Goal: Task Accomplishment & Management: Manage account settings

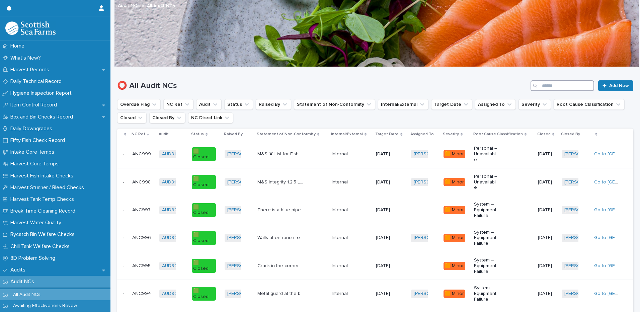
click at [543, 86] on input "Search" at bounding box center [563, 85] width 64 height 11
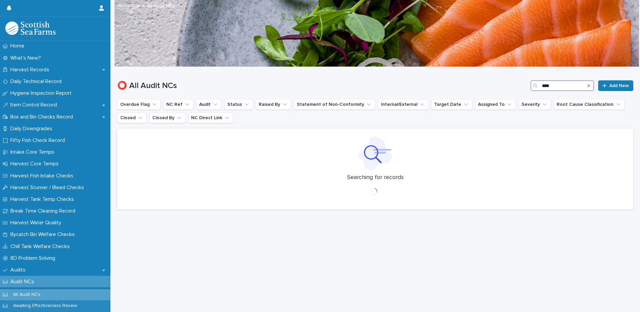
type input "****"
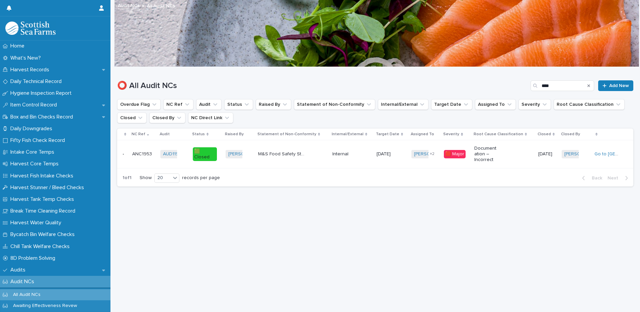
click at [514, 161] on div "Documentation – Incorrect" at bounding box center [504, 154] width 59 height 22
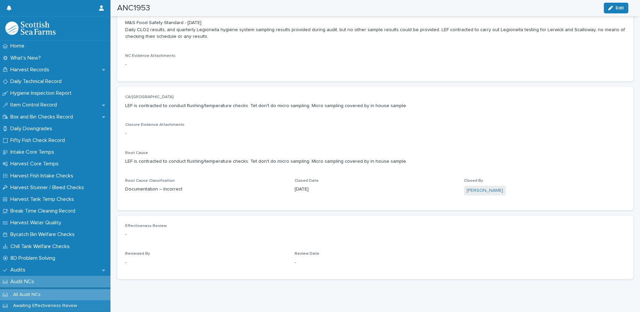
scroll to position [267, 0]
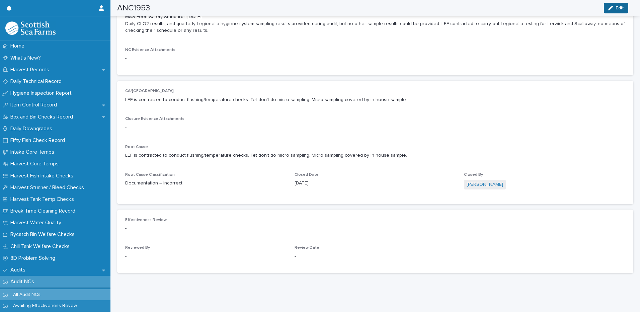
click at [624, 6] on span "Edit" at bounding box center [620, 8] width 8 height 5
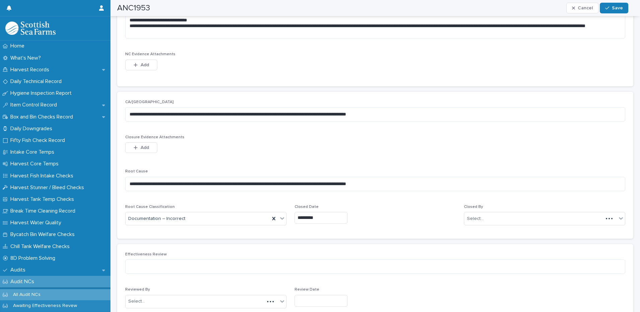
scroll to position [288, 0]
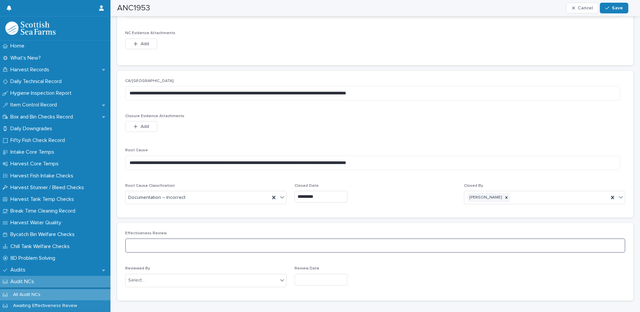
click at [239, 245] on textarea at bounding box center [375, 245] width 500 height 14
type textarea "**********"
click at [183, 278] on div "Select..." at bounding box center [202, 280] width 152 height 11
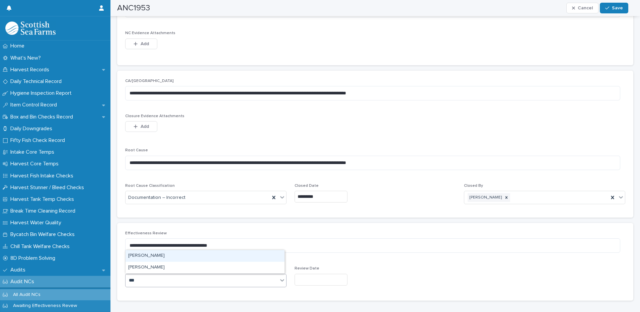
type input "****"
click at [148, 268] on div "[PERSON_NAME]" at bounding box center [205, 268] width 159 height 12
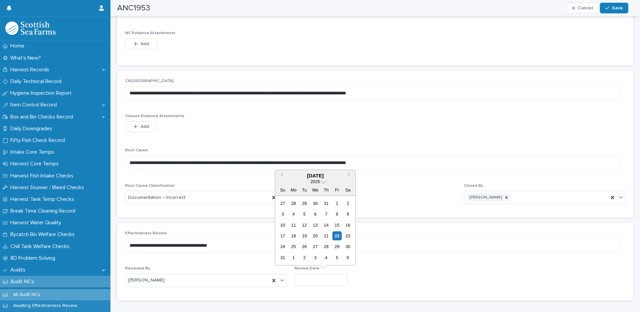
click at [329, 282] on input "text" at bounding box center [321, 280] width 53 height 12
click at [339, 235] on div "22" at bounding box center [337, 235] width 9 height 9
type input "*********"
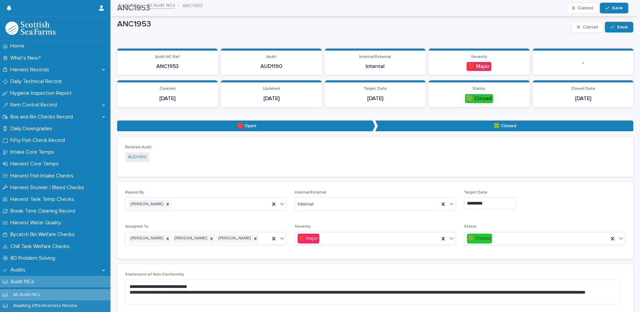
scroll to position [0, 0]
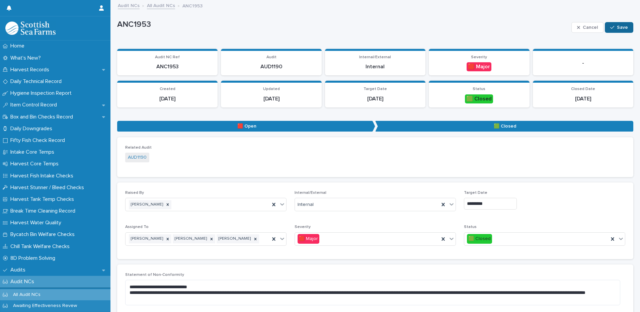
click at [617, 28] on span "Save" at bounding box center [622, 27] width 11 height 5
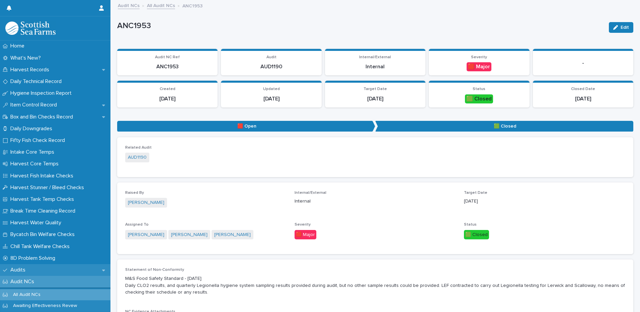
click at [34, 267] on div "Audits" at bounding box center [55, 270] width 111 height 12
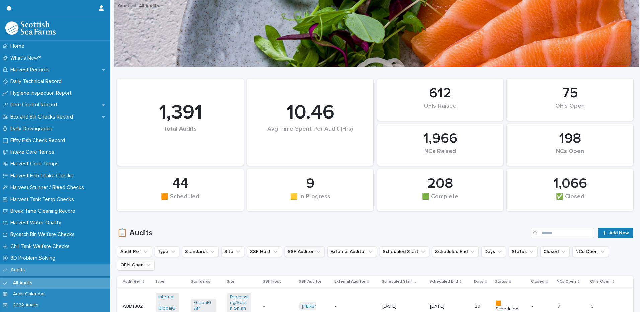
click at [293, 254] on button "SSF Auditor" at bounding box center [305, 251] width 40 height 11
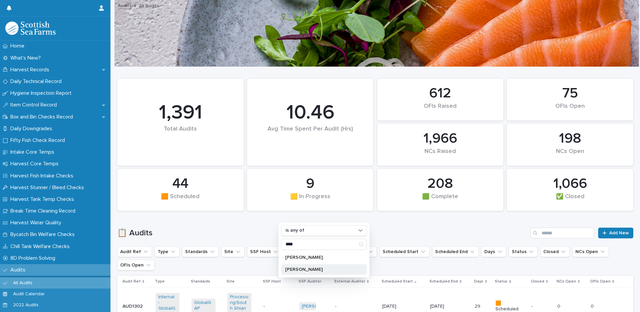
type input "****"
click at [311, 264] on div "[PERSON_NAME]" at bounding box center [324, 269] width 86 height 11
click at [406, 230] on h1 "📋 Audits" at bounding box center [322, 233] width 411 height 10
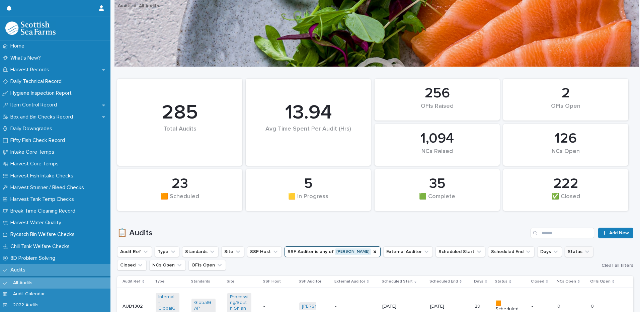
click at [565, 253] on button "Status" at bounding box center [579, 251] width 29 height 11
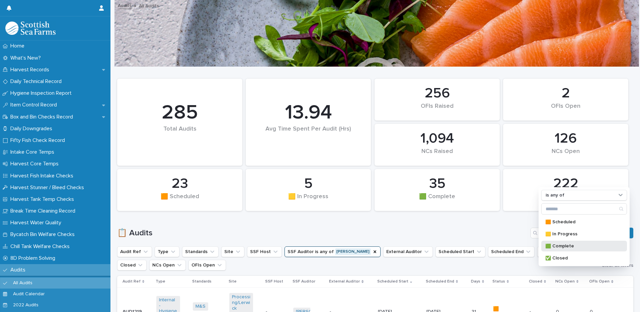
click at [554, 244] on p "🟩 Complete" at bounding box center [580, 246] width 71 height 5
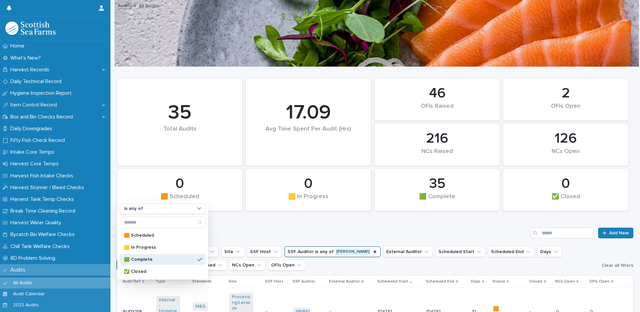
click at [459, 224] on div "📋 Audits Add New" at bounding box center [375, 230] width 516 height 32
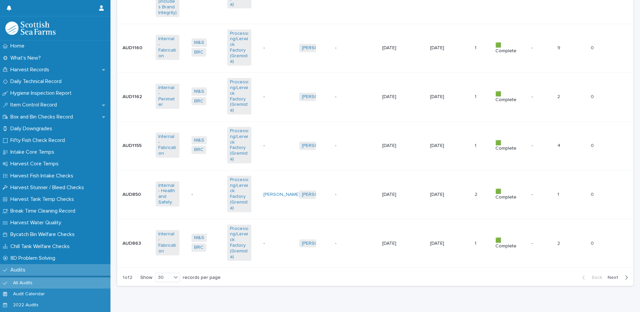
scroll to position [1545, 0]
click at [611, 274] on span "Next" at bounding box center [615, 276] width 15 height 5
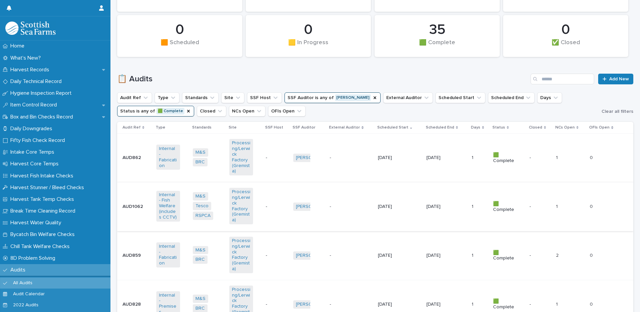
scroll to position [153, 0]
